Goal: Task Accomplishment & Management: Manage account settings

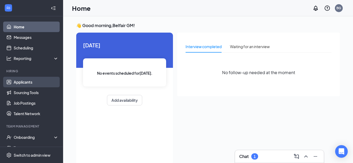
click at [22, 81] on link "Applicants" at bounding box center [36, 82] width 45 height 11
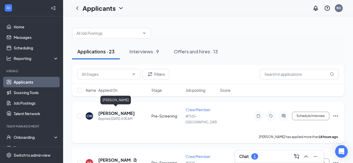
click at [107, 110] on h5 "[PERSON_NAME]" at bounding box center [116, 113] width 37 height 6
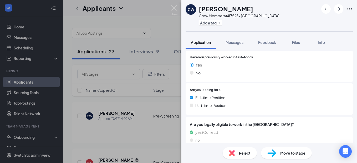
scroll to position [65, 0]
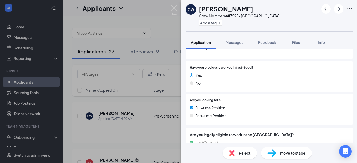
click at [300, 154] on span "Move to stage" at bounding box center [292, 153] width 25 height 6
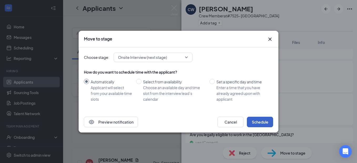
click at [260, 121] on button "Schedule" at bounding box center [260, 122] width 26 height 11
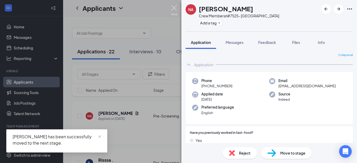
click at [174, 8] on img at bounding box center [174, 10] width 7 height 10
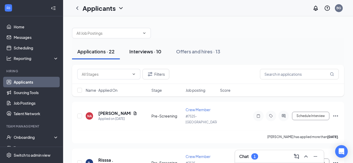
click at [148, 51] on div "Interviews · 10" at bounding box center [145, 51] width 32 height 7
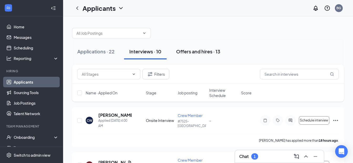
click at [195, 50] on div "Offers and hires · 13" at bounding box center [198, 51] width 44 height 7
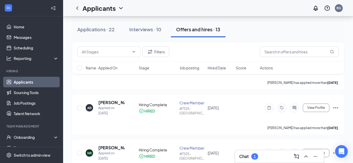
scroll to position [79, 0]
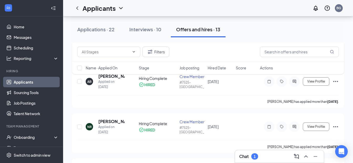
click at [335, 79] on div "Filters Name · Applied On Stage Job posting Hired Date Score Actions" at bounding box center [208, 60] width 272 height 37
click at [335, 83] on icon "Ellipses" at bounding box center [336, 81] width 6 height 6
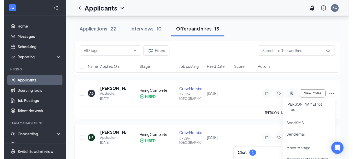
scroll to position [53, 0]
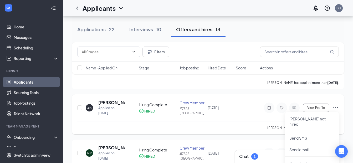
click at [244, 117] on div "AB [PERSON_NAME] Applied on [DATE] Hiring Complete HIRED Crew Member #7525- [GE…" at bounding box center [208, 111] width 262 height 22
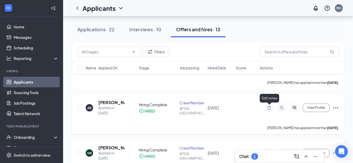
click at [271, 107] on icon "Note" at bounding box center [269, 107] width 3 height 3
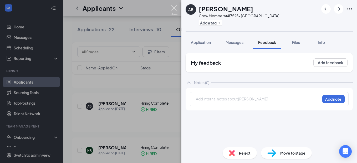
click at [175, 8] on img at bounding box center [174, 10] width 7 height 10
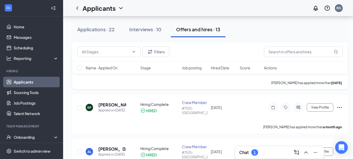
scroll to position [184, 0]
